Goal: Information Seeking & Learning: Check status

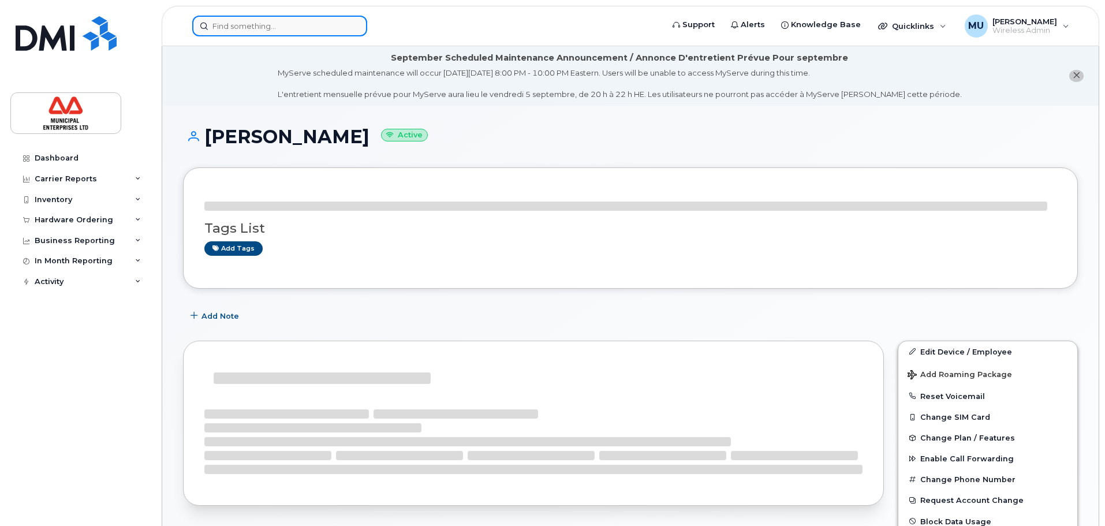
click at [323, 23] on input at bounding box center [279, 26] width 175 height 21
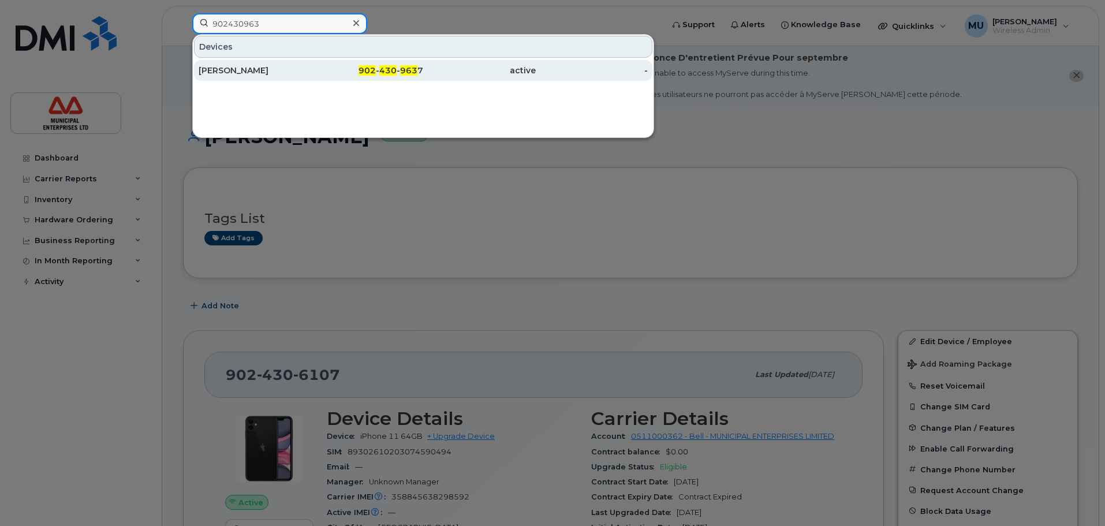
type input "902430963"
click at [307, 65] on div "Cole Walker" at bounding box center [255, 71] width 113 height 12
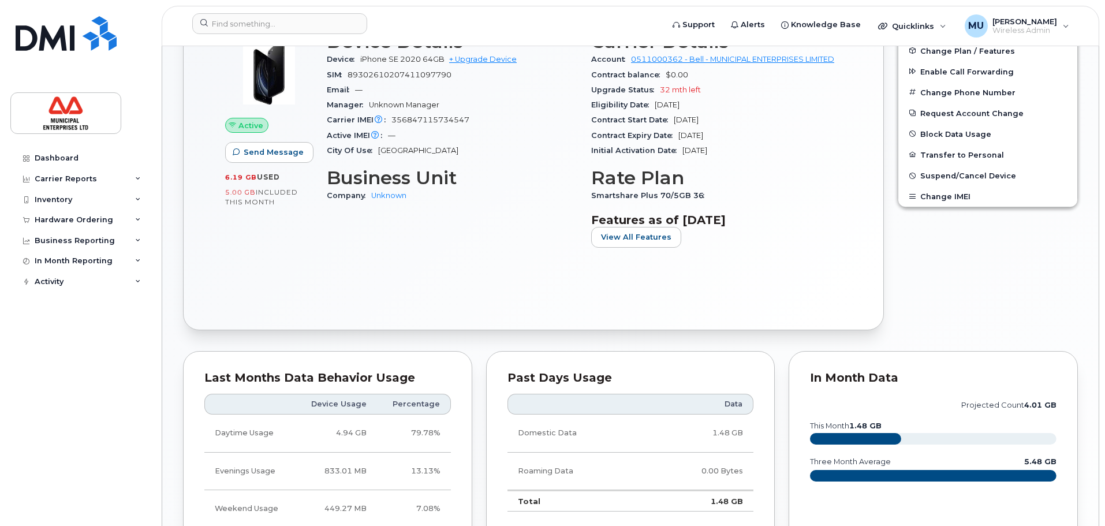
scroll to position [375, 0]
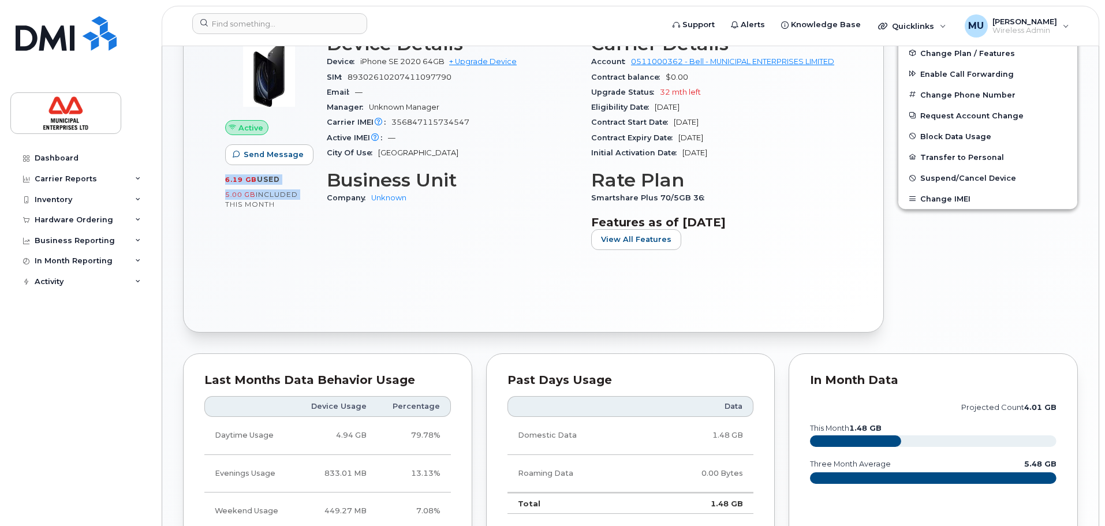
drag, startPoint x: 226, startPoint y: 184, endPoint x: 304, endPoint y: 196, distance: 79.5
click at [304, 196] on div "6.19 GB  used 5.00 GB  included this month" at bounding box center [269, 191] width 88 height 35
click at [310, 255] on div "Active Send Message 6.19 GB  used 5.00 GB  included this month" at bounding box center [269, 146] width 102 height 239
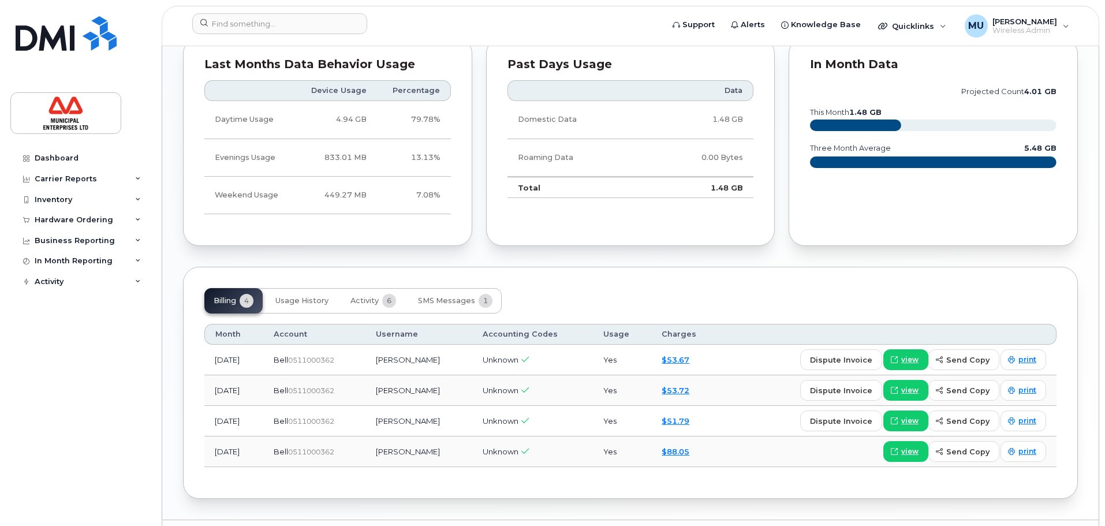
scroll to position [721, 0]
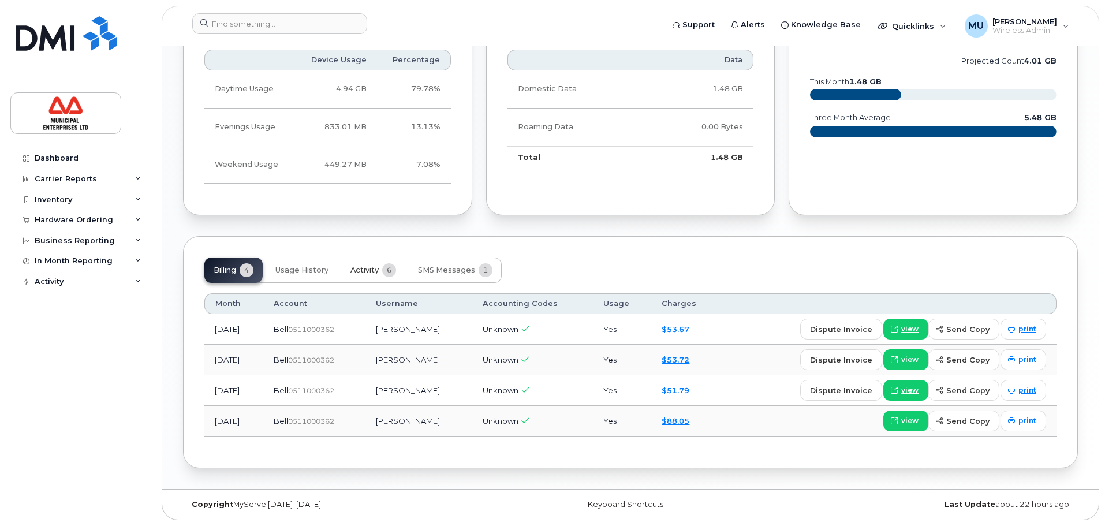
click at [376, 272] on span "Activity" at bounding box center [365, 270] width 28 height 9
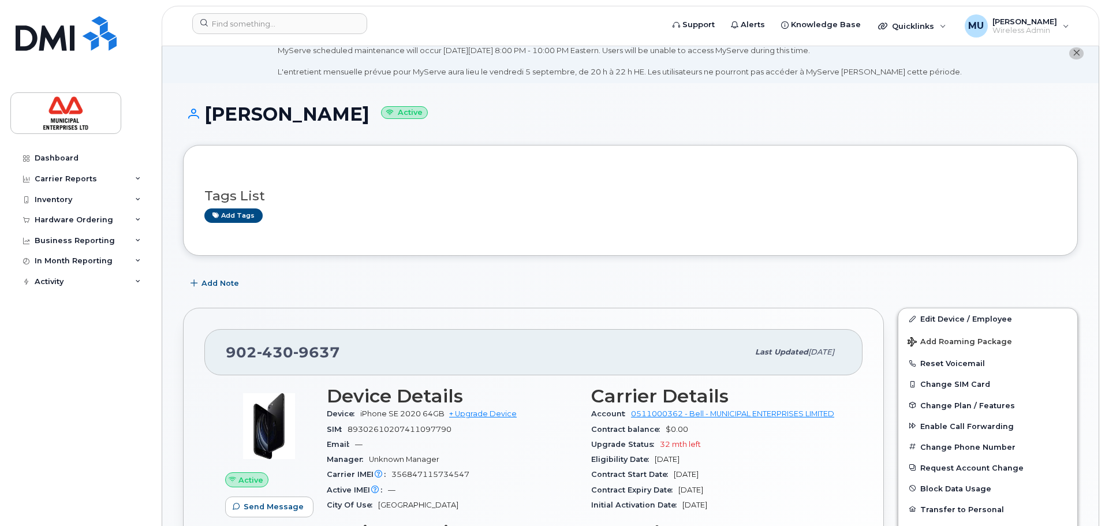
scroll to position [58, 0]
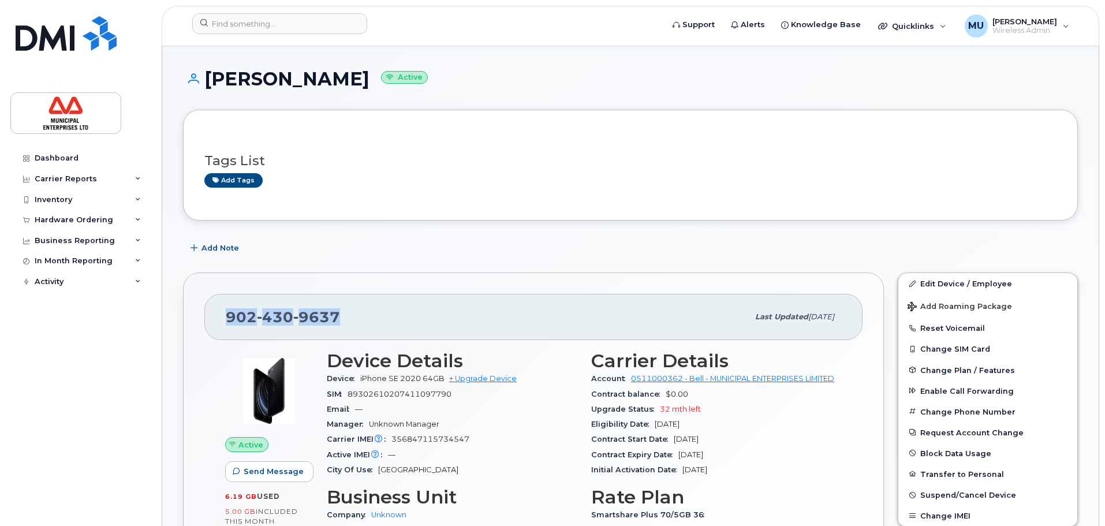
drag, startPoint x: 362, startPoint y: 306, endPoint x: 174, endPoint y: 322, distance: 188.4
copy span "902 430 9637"
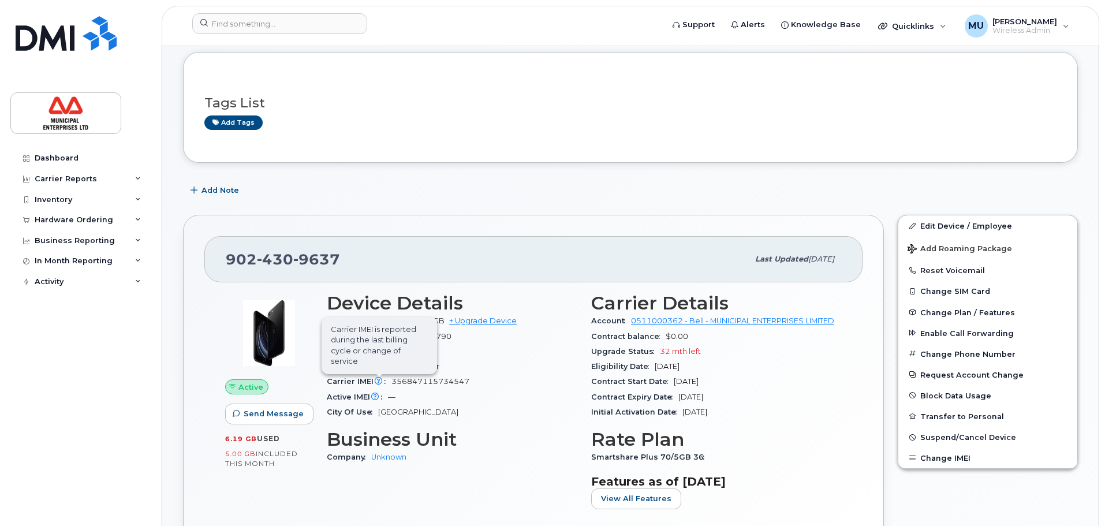
click at [379, 385] on icon at bounding box center [379, 382] width 8 height 8
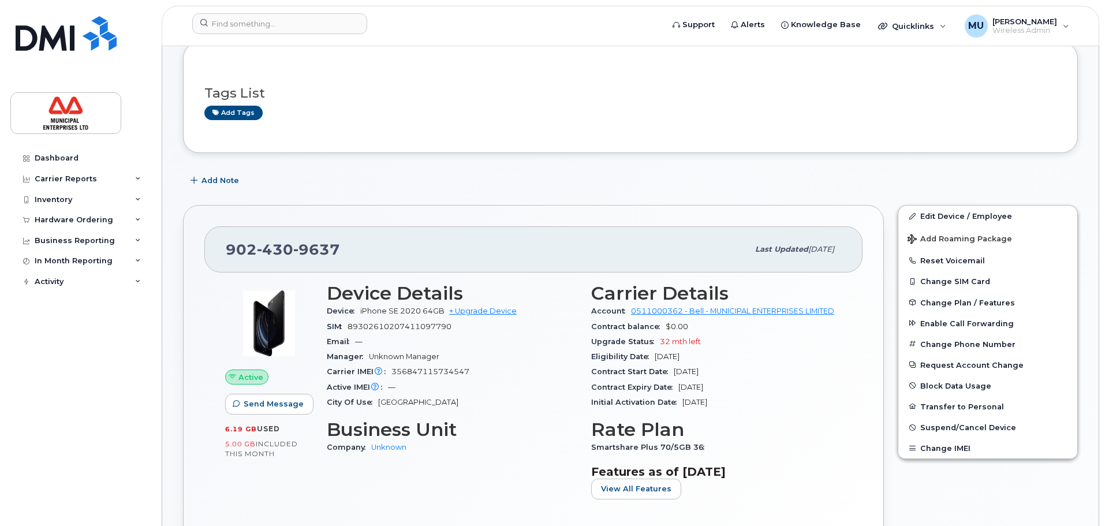
scroll to position [347, 0]
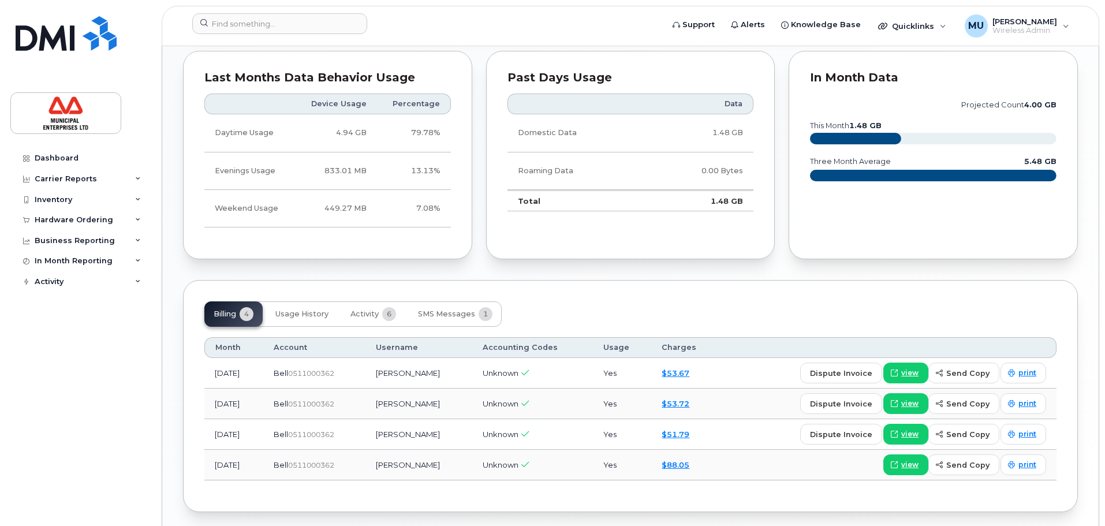
scroll to position [721, 0]
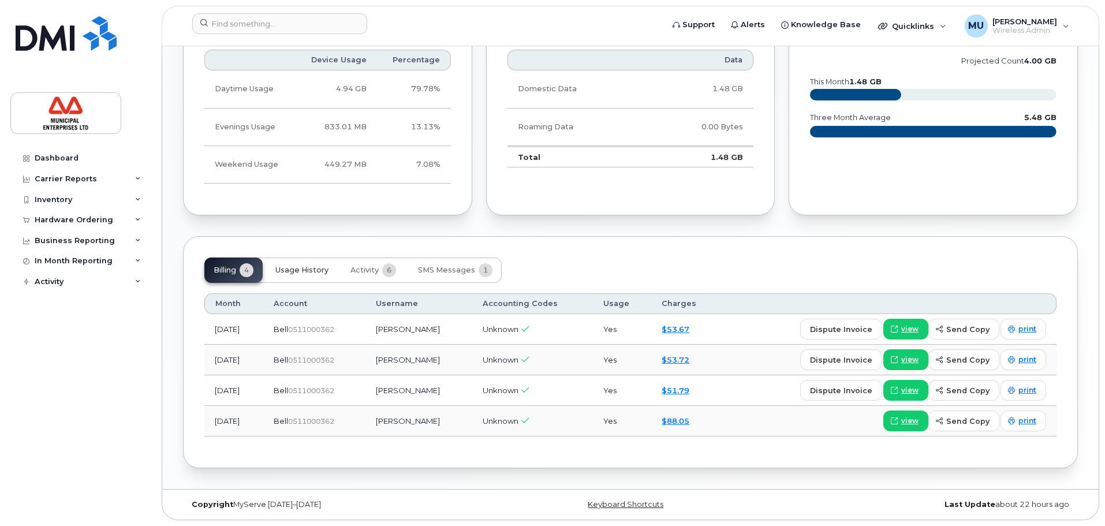
click at [336, 267] on button "Usage History" at bounding box center [302, 270] width 72 height 25
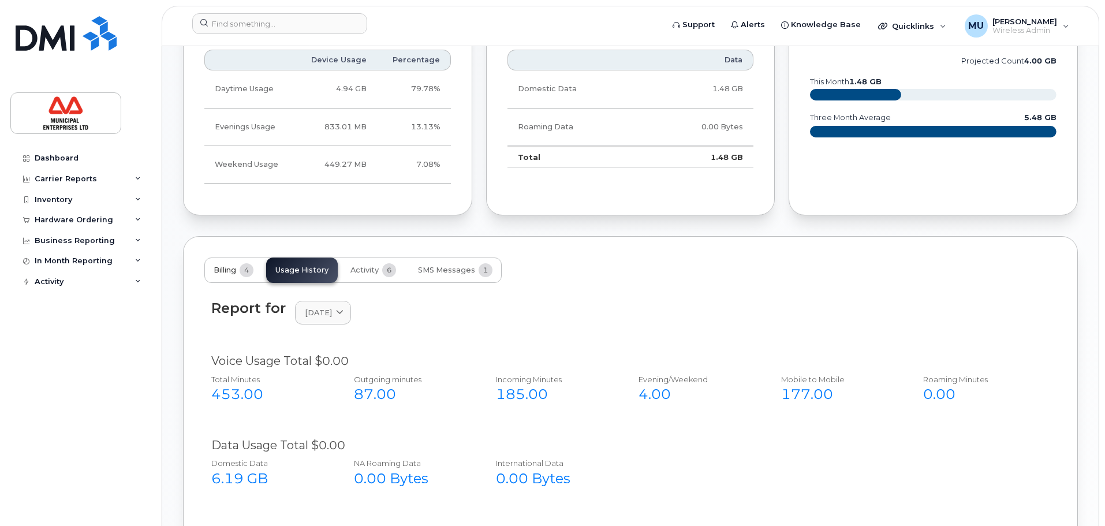
click at [230, 274] on span "Billing" at bounding box center [225, 270] width 23 height 9
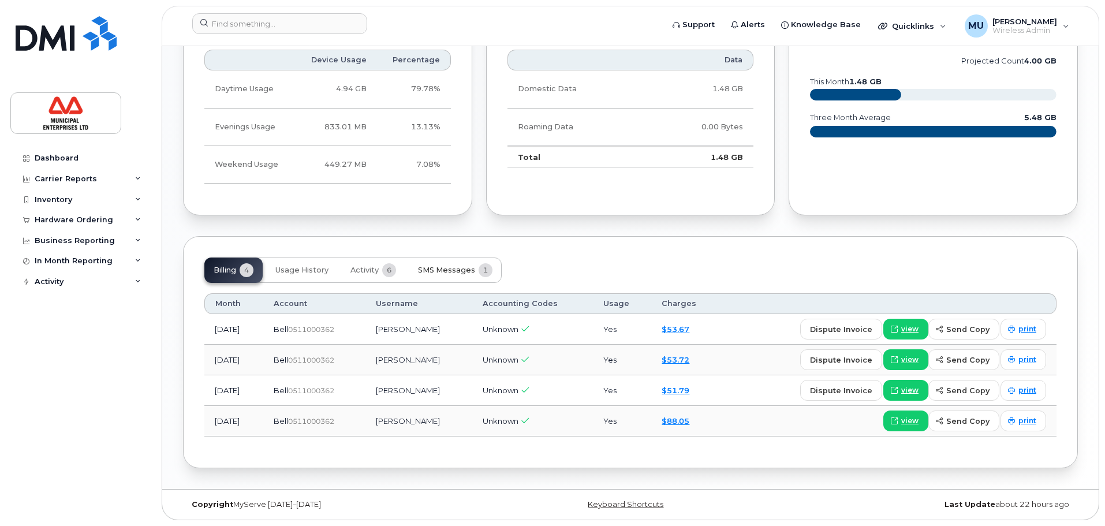
click at [416, 278] on button "SMS Messages 1" at bounding box center [455, 270] width 93 height 25
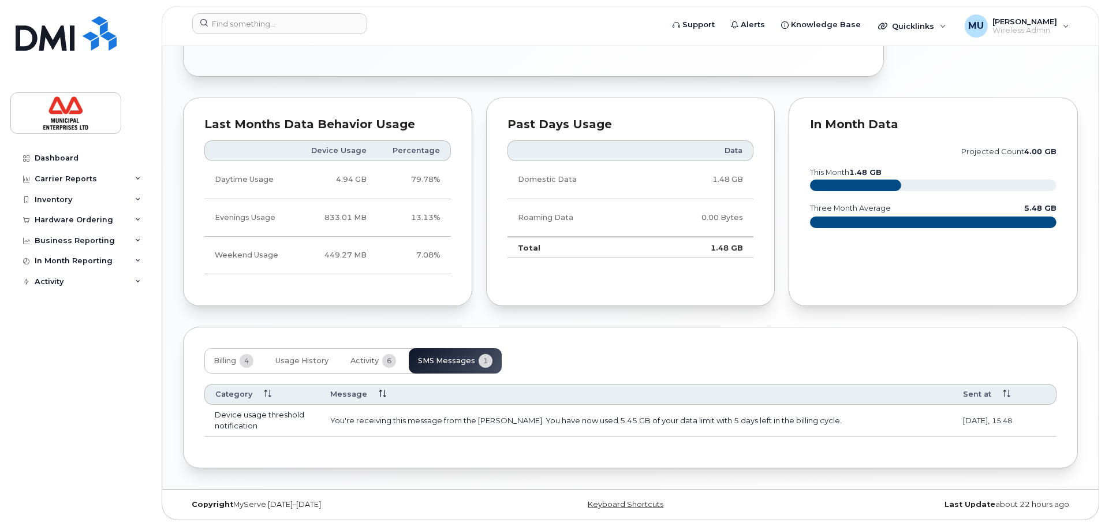
scroll to position [631, 0]
click at [361, 366] on button "Activity 6" at bounding box center [373, 360] width 64 height 25
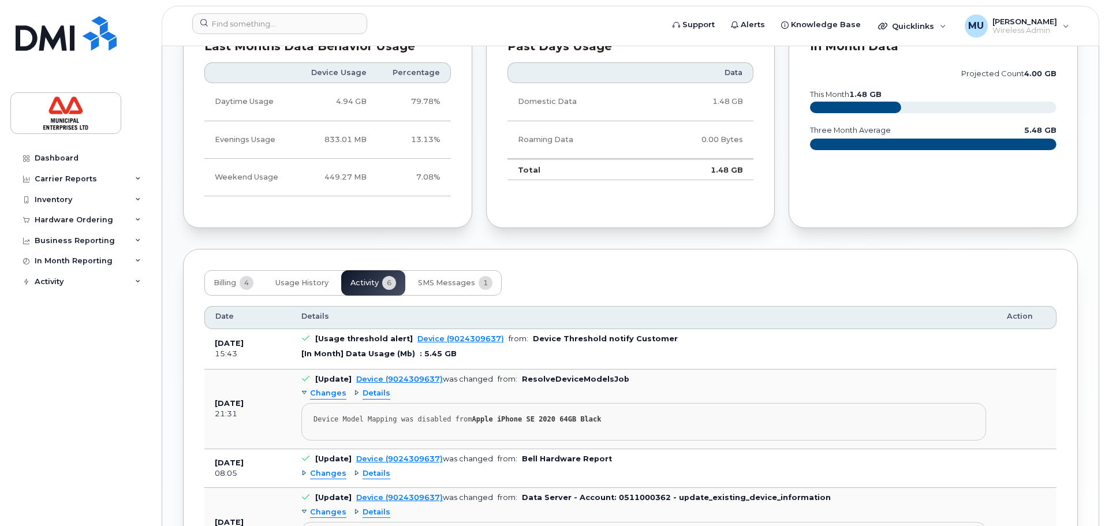
scroll to position [688, 0]
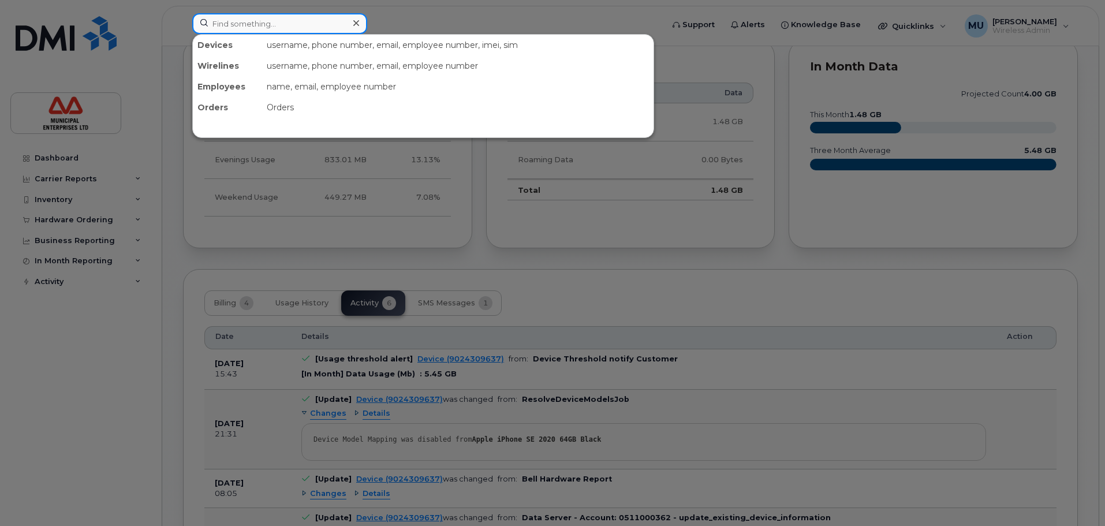
click at [272, 22] on input at bounding box center [279, 23] width 175 height 21
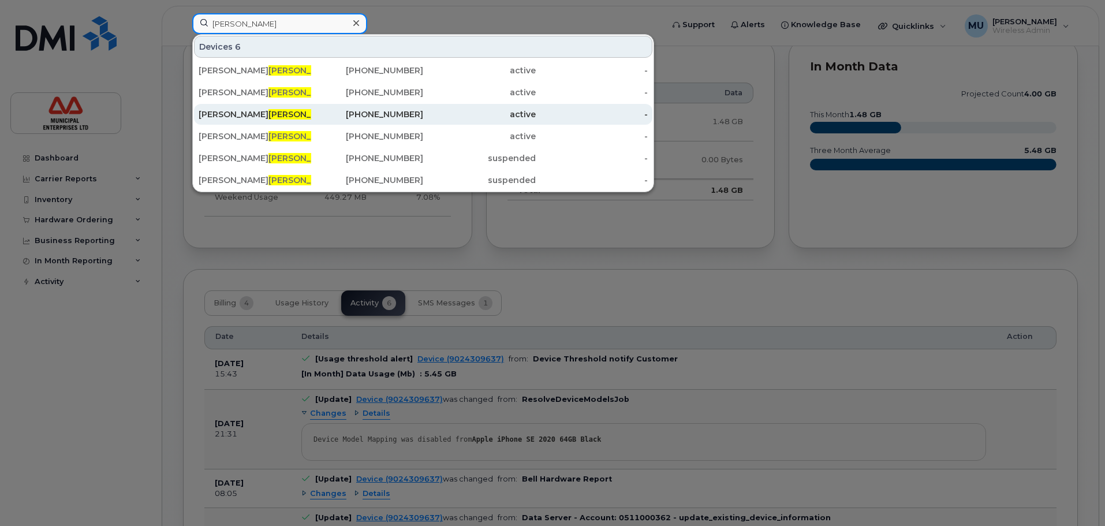
type input "burke"
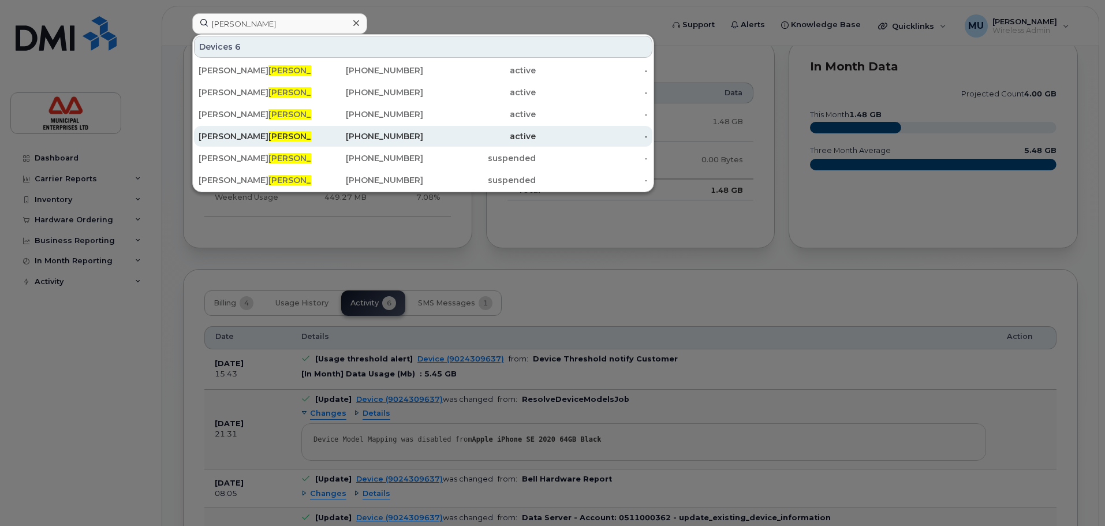
drag, startPoint x: 237, startPoint y: 122, endPoint x: 254, endPoint y: 130, distance: 18.4
click at [237, 122] on div "John Burke" at bounding box center [255, 114] width 113 height 21
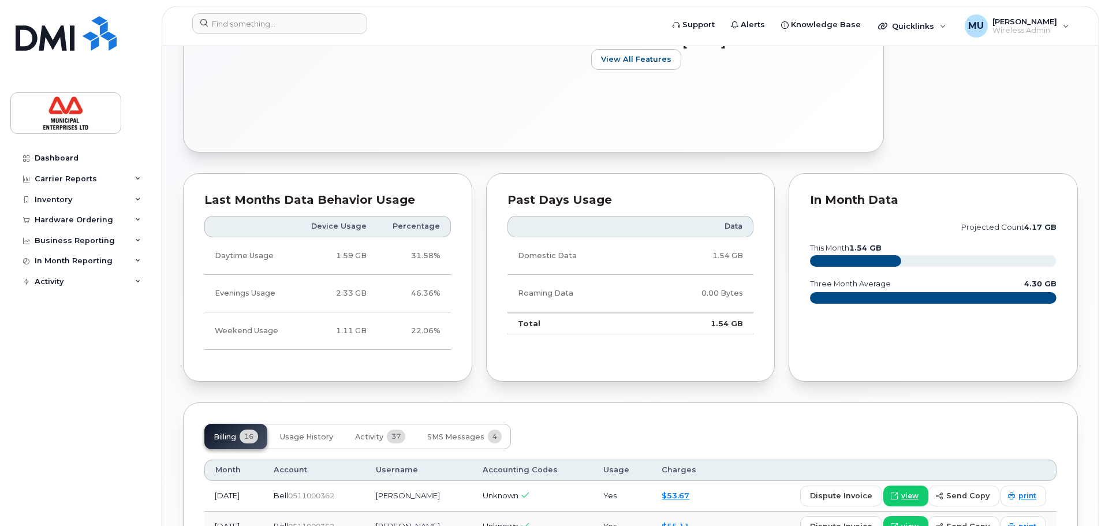
scroll to position [522, 0]
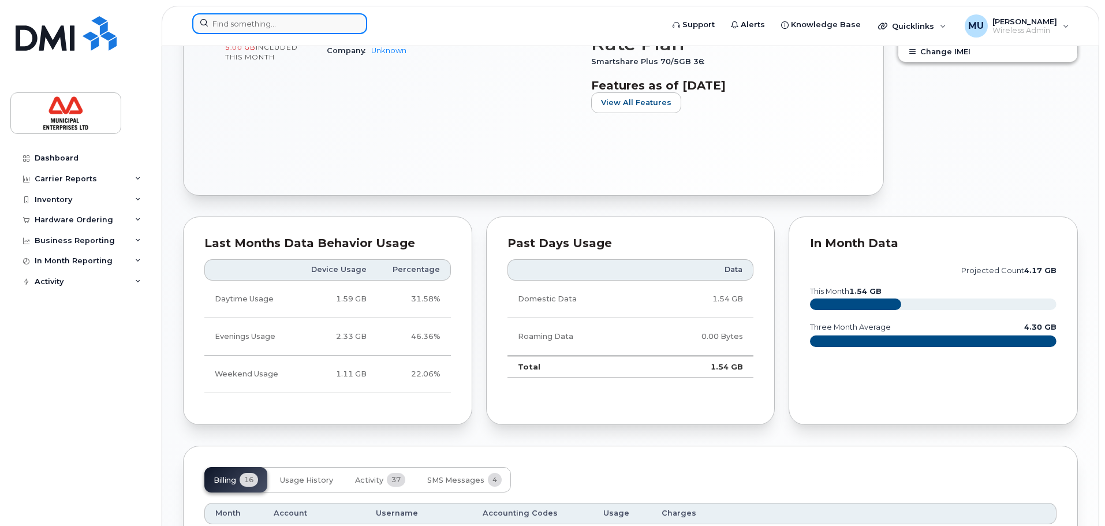
click at [307, 32] on input at bounding box center [279, 23] width 175 height 21
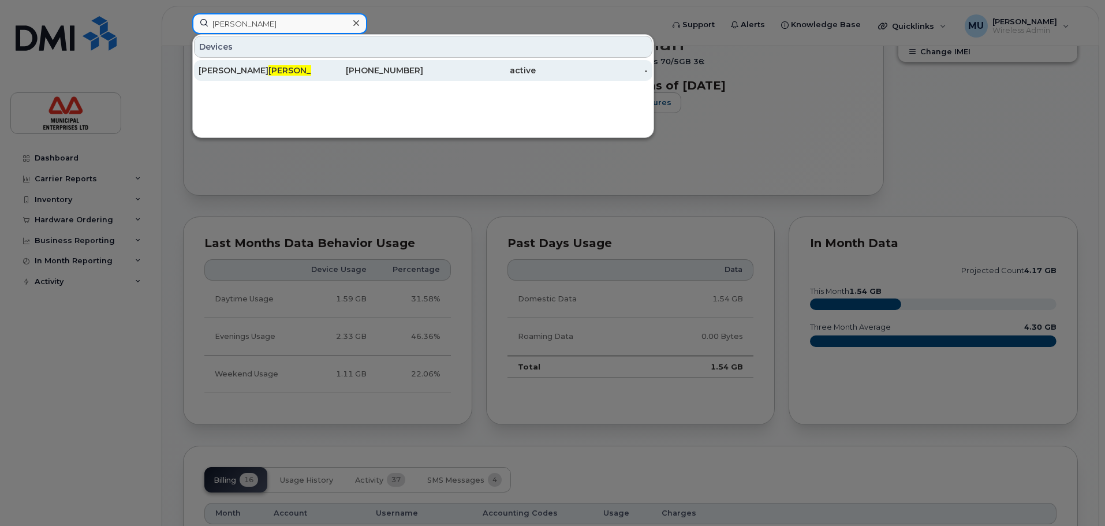
type input "uberoi"
click at [282, 71] on div "Matthew Uberoi" at bounding box center [255, 71] width 113 height 12
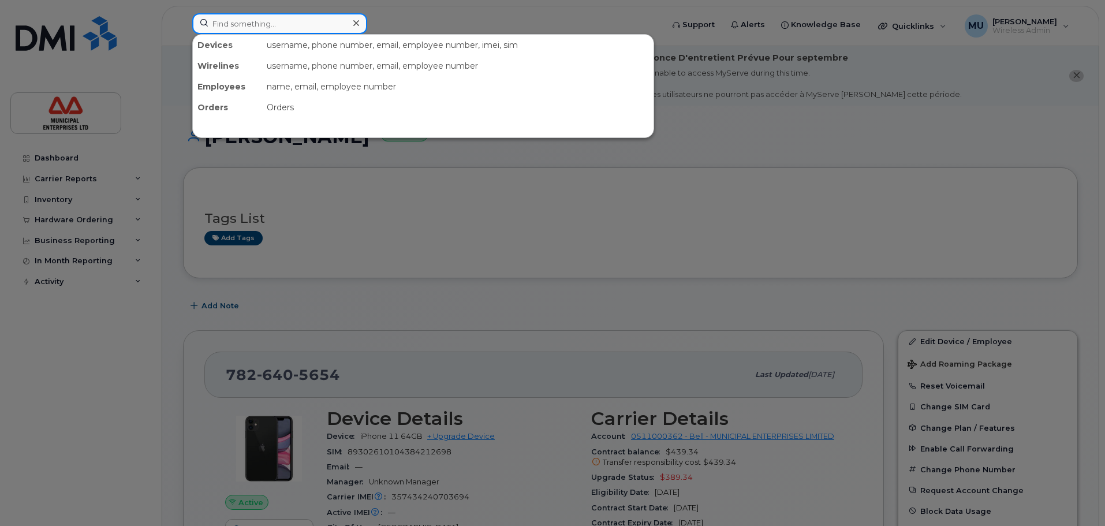
click at [264, 24] on input at bounding box center [279, 23] width 175 height 21
type input "cole walker"
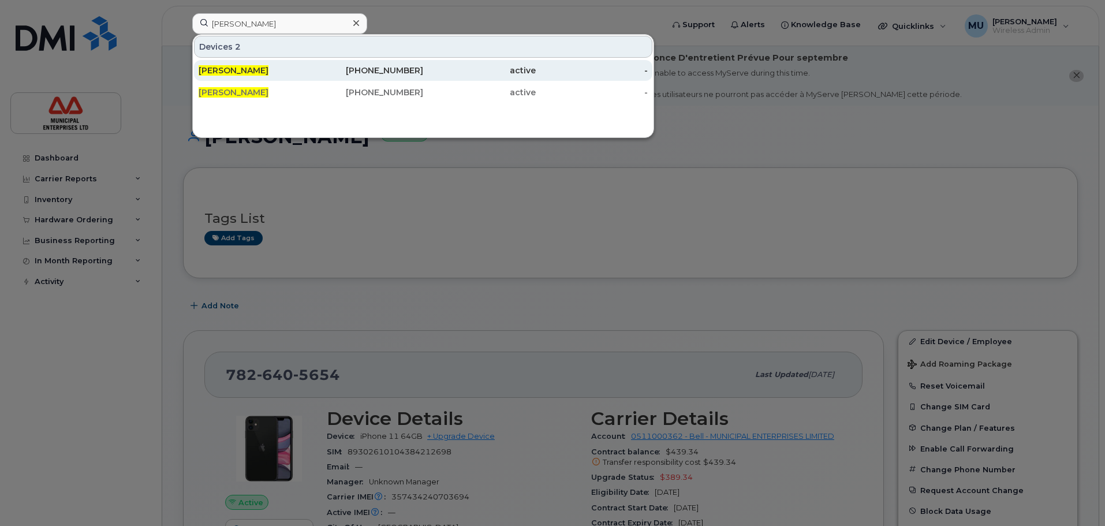
click at [300, 72] on div "[PERSON_NAME]" at bounding box center [255, 71] width 113 height 12
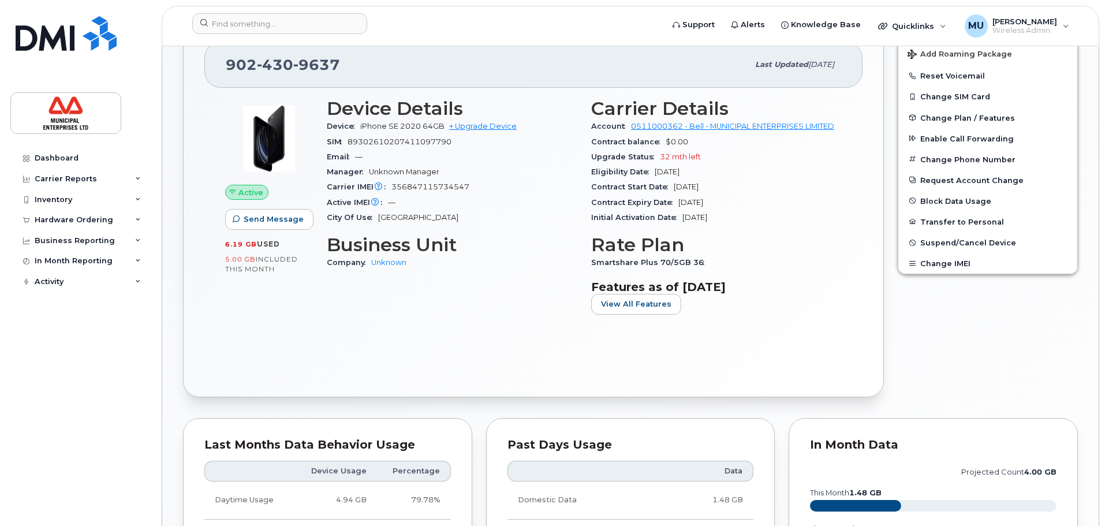
scroll to position [317, 0]
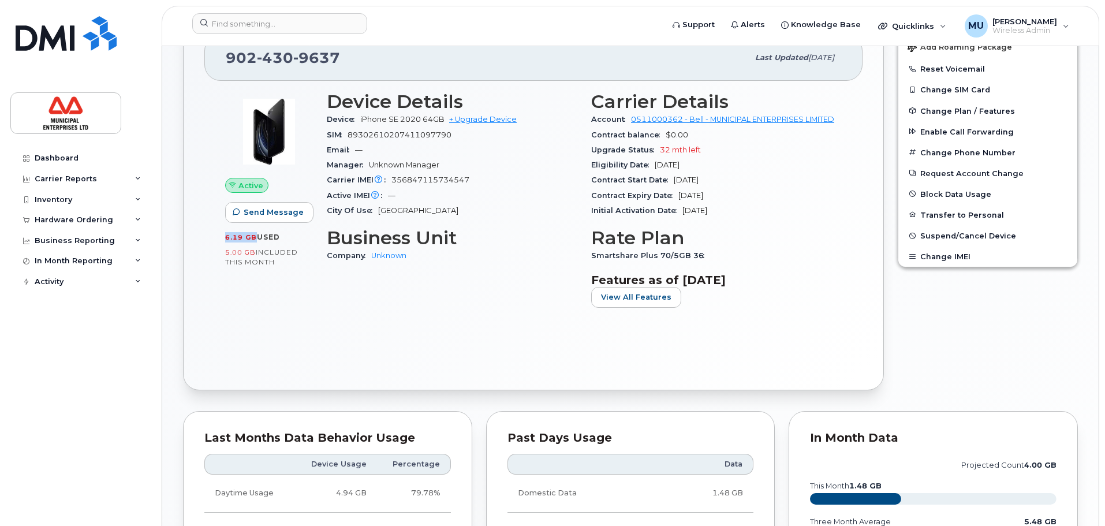
drag, startPoint x: 221, startPoint y: 240, endPoint x: 256, endPoint y: 242, distance: 35.3
click at [256, 240] on div "Active Send Message 6.19 GB  used 5.00 GB  included this month" at bounding box center [269, 203] width 102 height 239
click at [286, 338] on div "Active Send Message 6.19 GB  used 5.00 GB  included this month Device Details D…" at bounding box center [533, 225] width 658 height 288
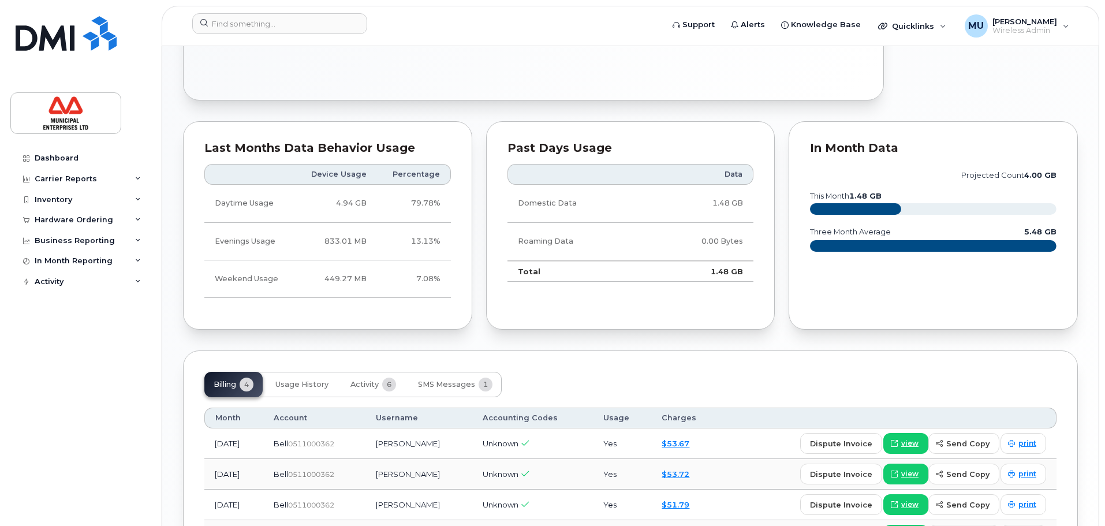
scroll to position [606, 0]
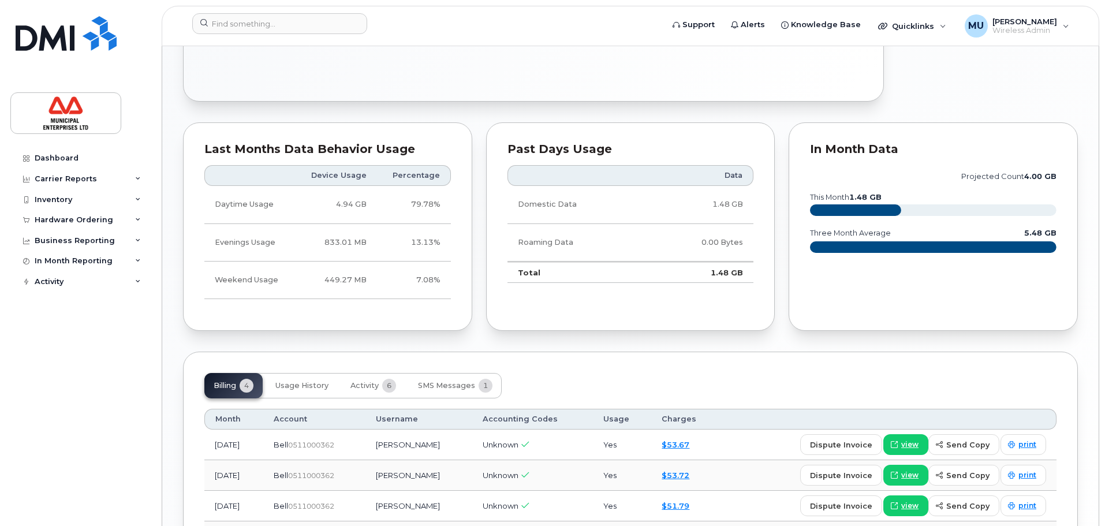
drag, startPoint x: 813, startPoint y: 196, endPoint x: 913, endPoint y: 198, distance: 99.4
click at [913, 198] on div "In Month Data projected count 4.00 GB this month 1.48 GB three month average 5.…" at bounding box center [933, 226] width 289 height 209
drag, startPoint x: 914, startPoint y: 296, endPoint x: 895, endPoint y: 352, distance: 59.7
click at [914, 293] on div "In Month Data projected count 4.00 GB this month 1.48 GB three month average 5.…" at bounding box center [933, 226] width 289 height 209
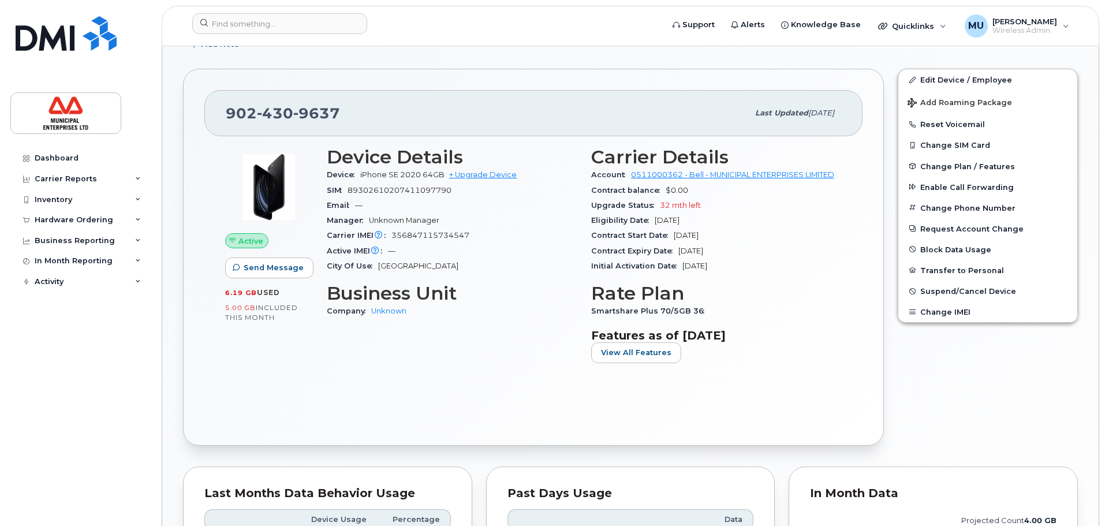
scroll to position [375, 0]
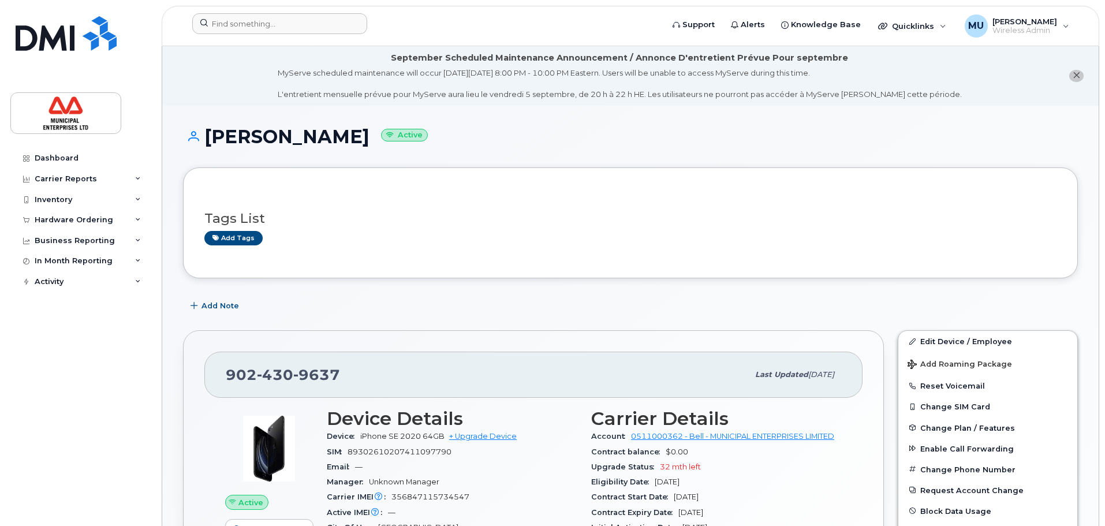
click at [255, 35] on div at bounding box center [424, 25] width 482 height 25
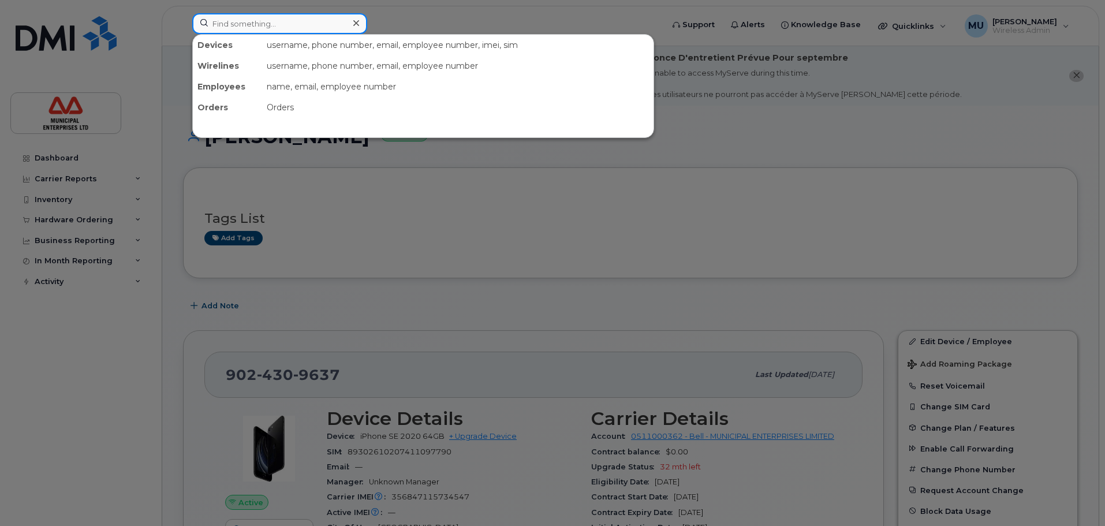
click at [267, 16] on input at bounding box center [279, 23] width 175 height 21
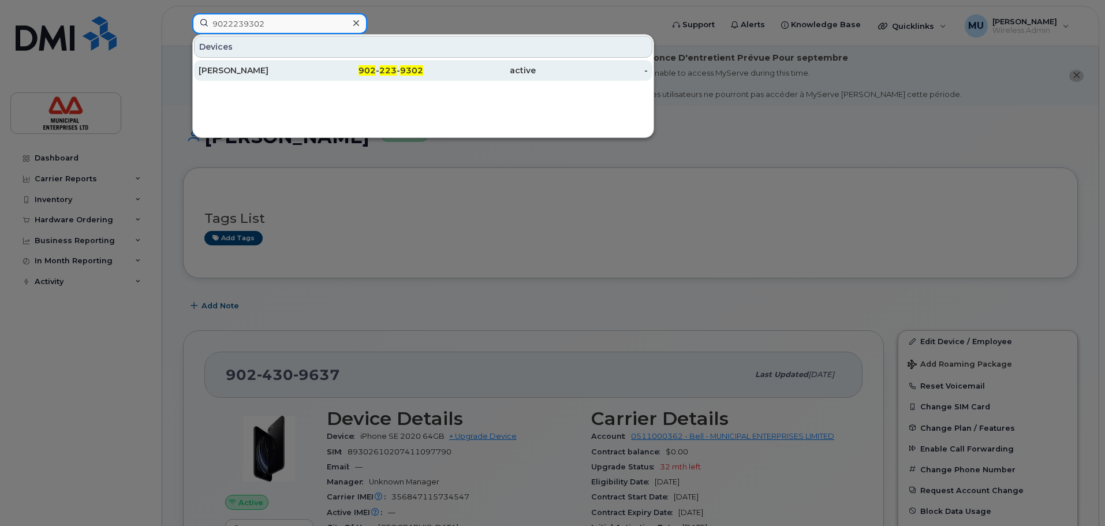
type input "9022239302"
click at [299, 63] on div "[PERSON_NAME]" at bounding box center [255, 70] width 113 height 21
